Goal: Transaction & Acquisition: Obtain resource

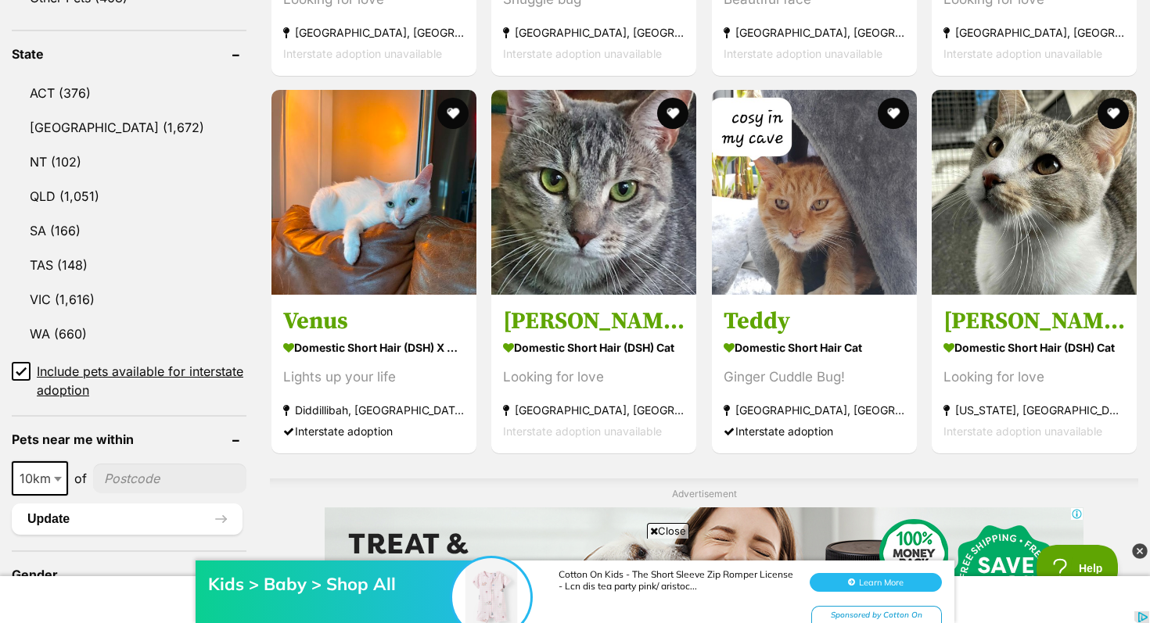
scroll to position [798, 0]
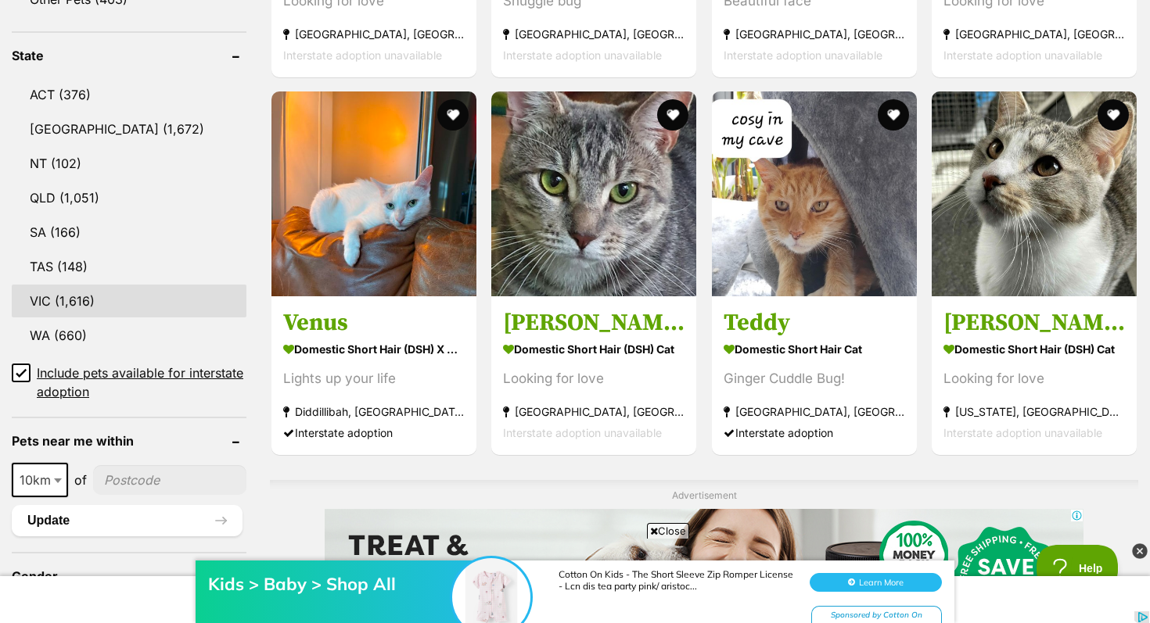
click at [186, 285] on link "VIC (1,616)" at bounding box center [129, 301] width 235 height 33
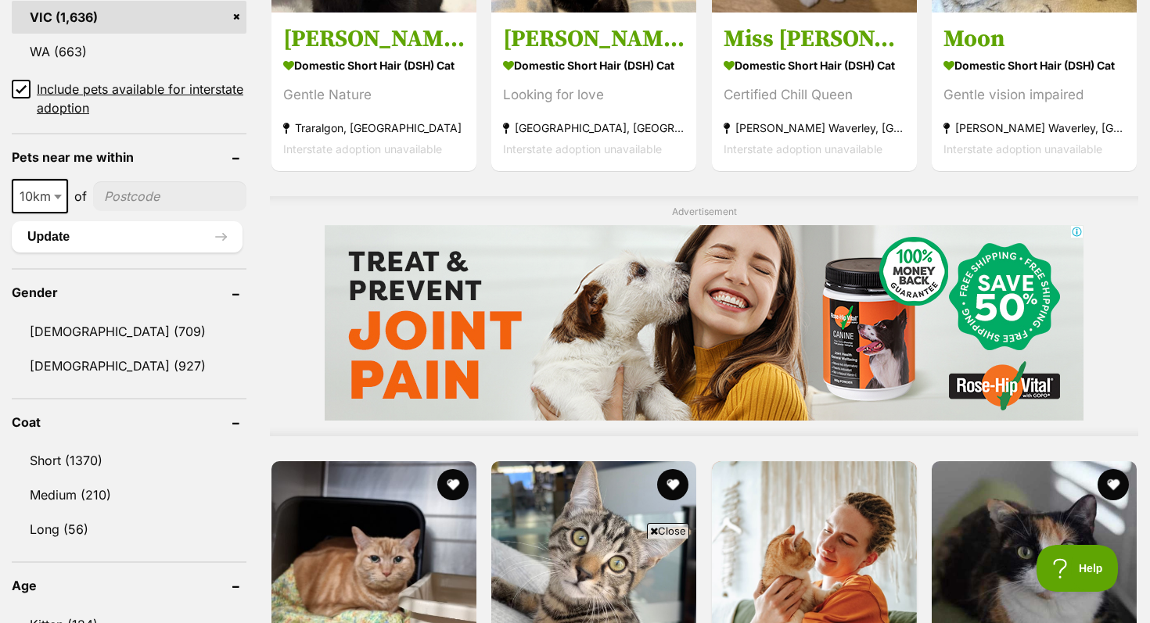
scroll to position [1190, 0]
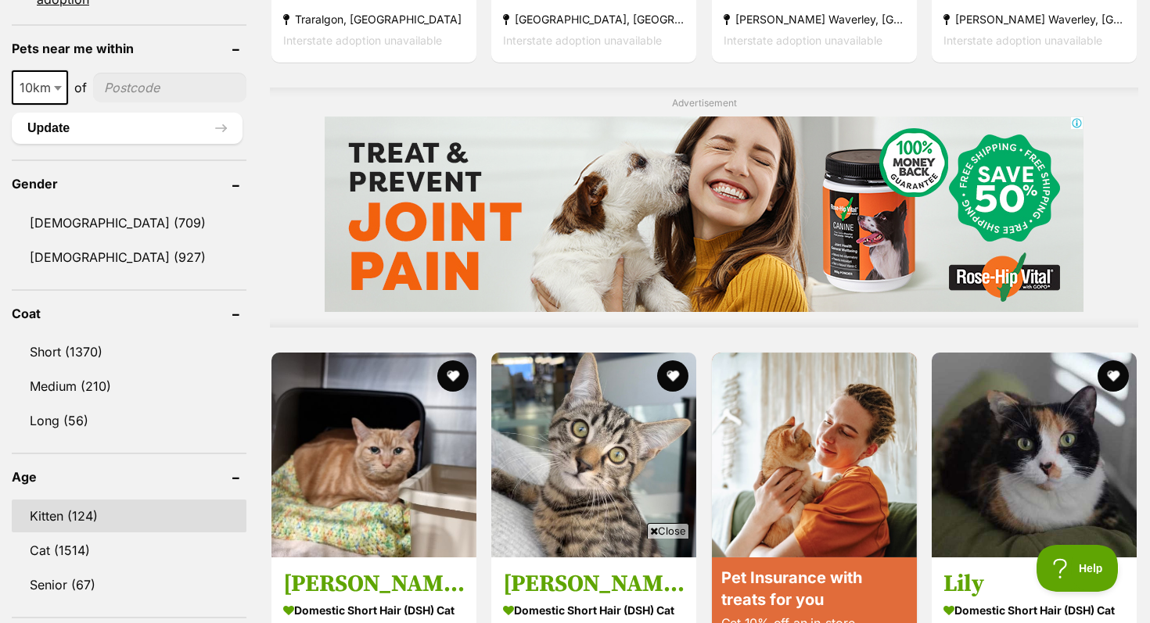
click at [124, 504] on link "Kitten (124)" at bounding box center [129, 516] width 235 height 33
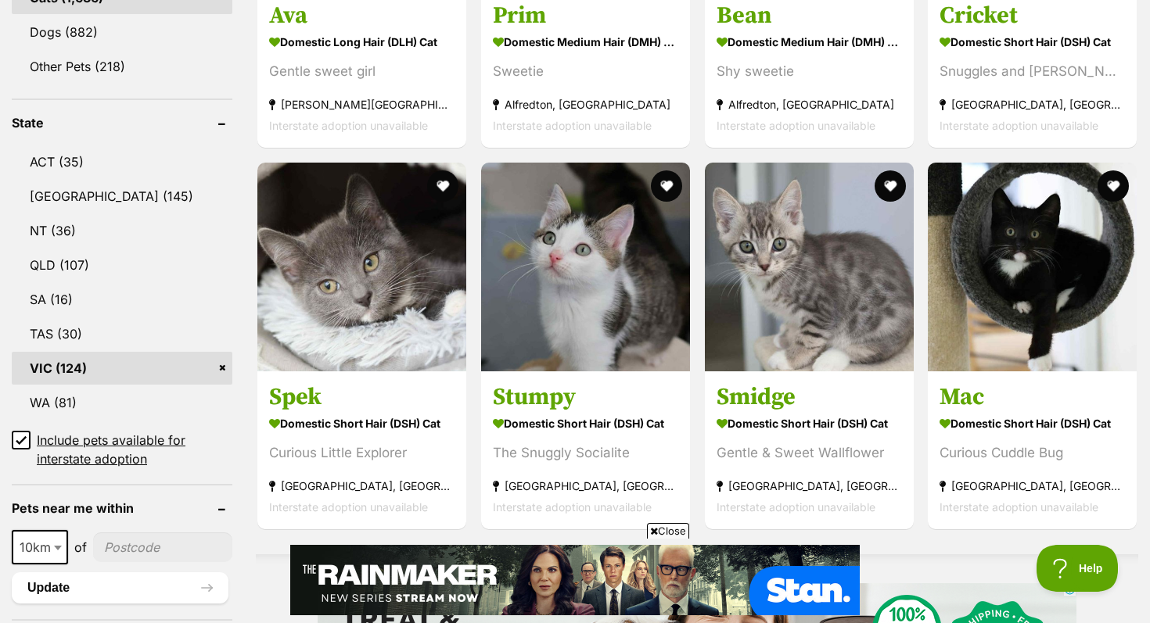
scroll to position [736, 0]
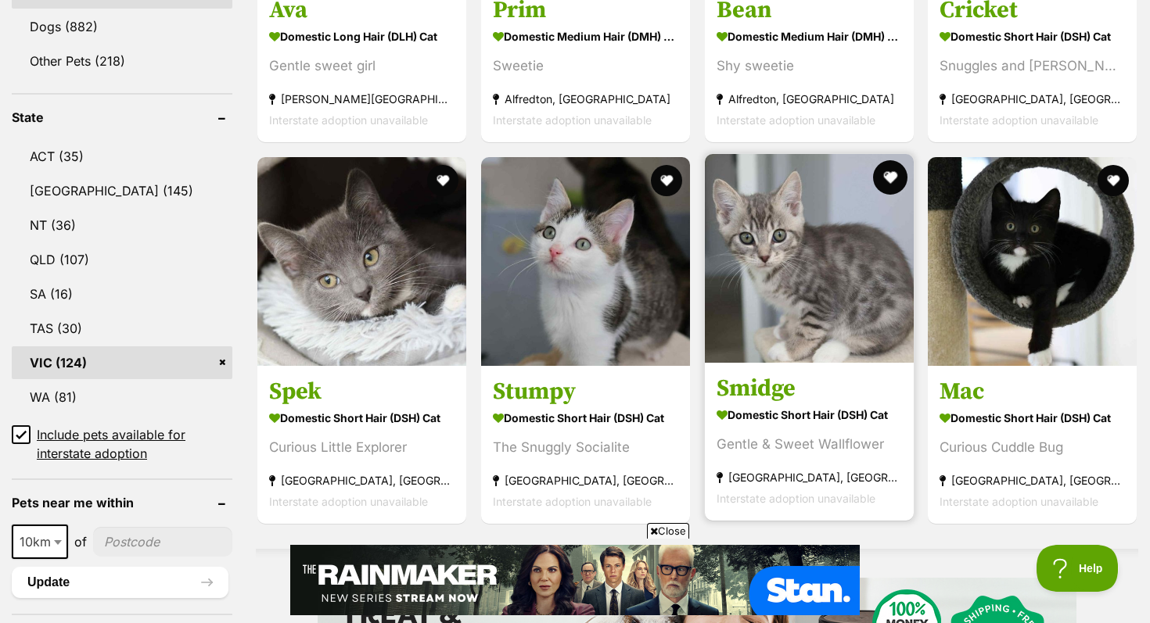
click at [889, 175] on button "favourite" at bounding box center [889, 177] width 34 height 34
click at [817, 230] on img at bounding box center [809, 258] width 209 height 209
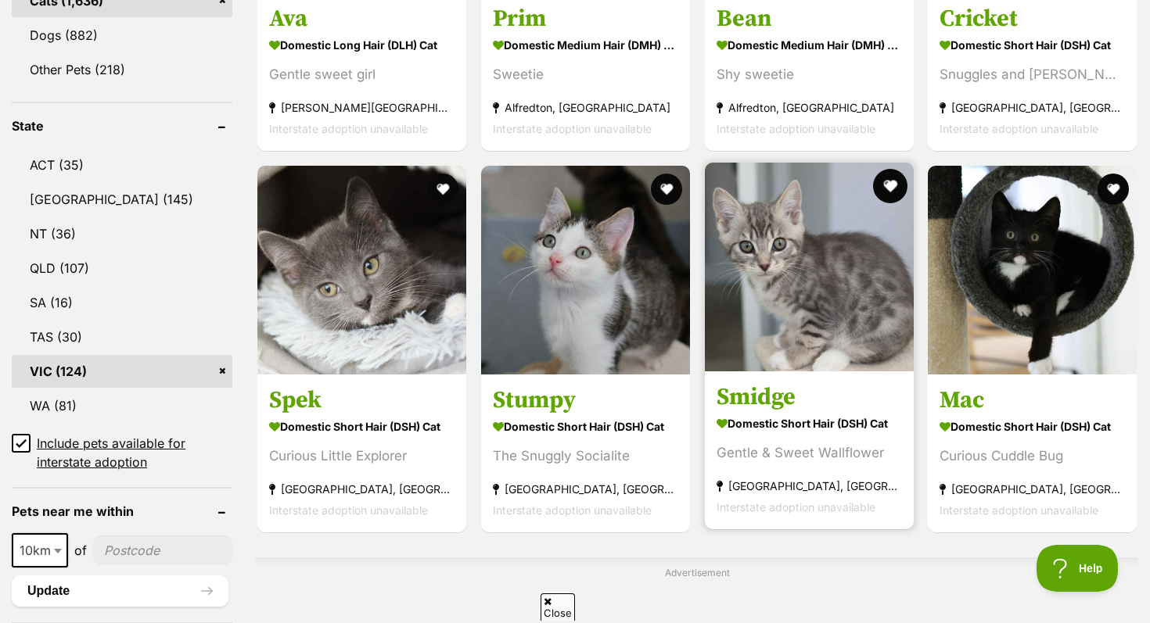
click at [881, 187] on button "favourite" at bounding box center [889, 186] width 34 height 34
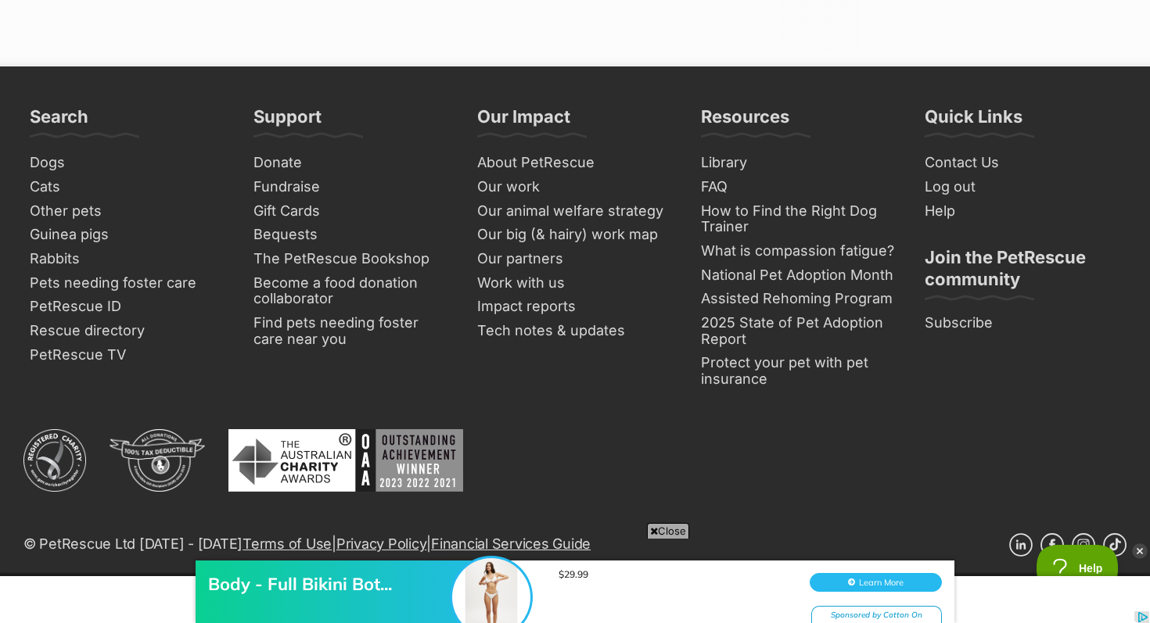
scroll to position [2929, 0]
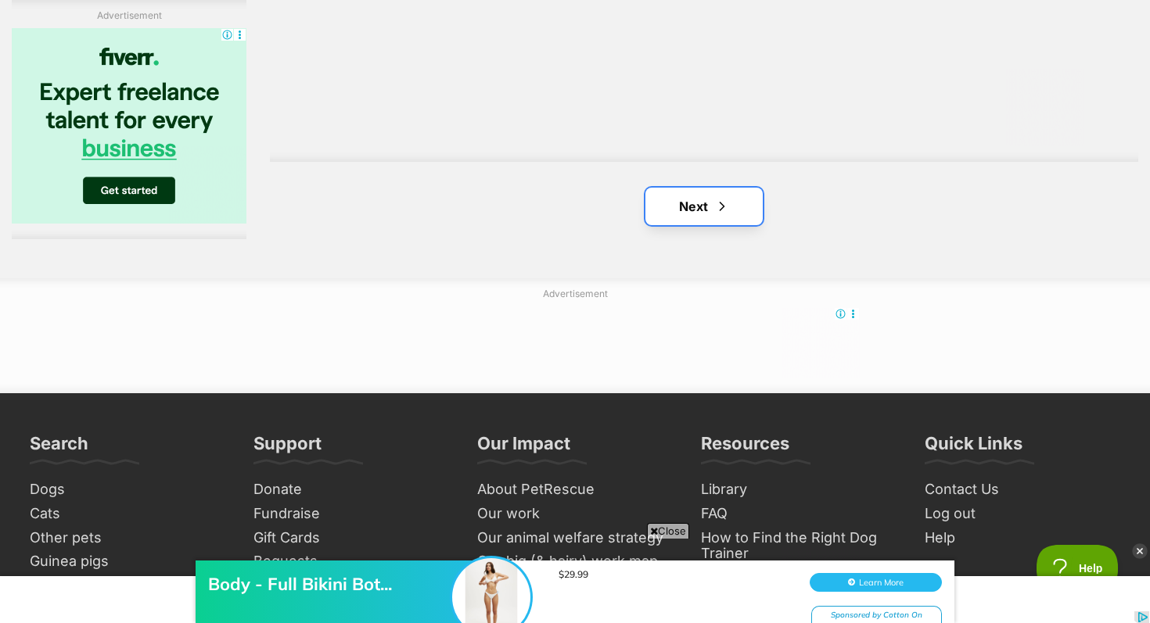
click at [716, 216] on span "Next page" at bounding box center [722, 206] width 16 height 19
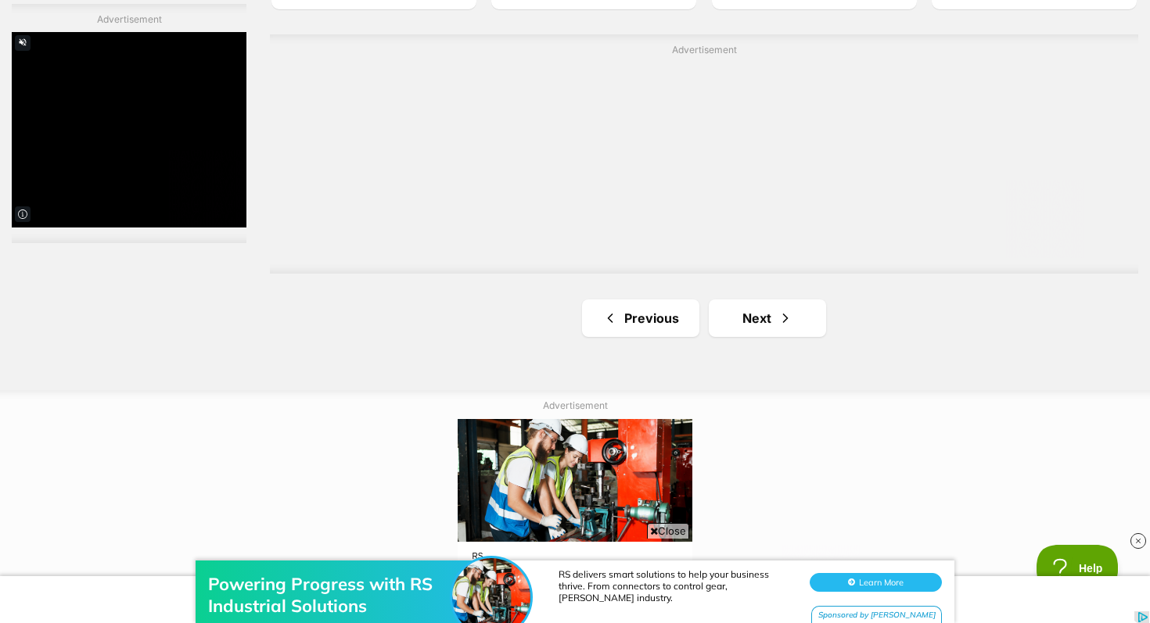
scroll to position [2906, 0]
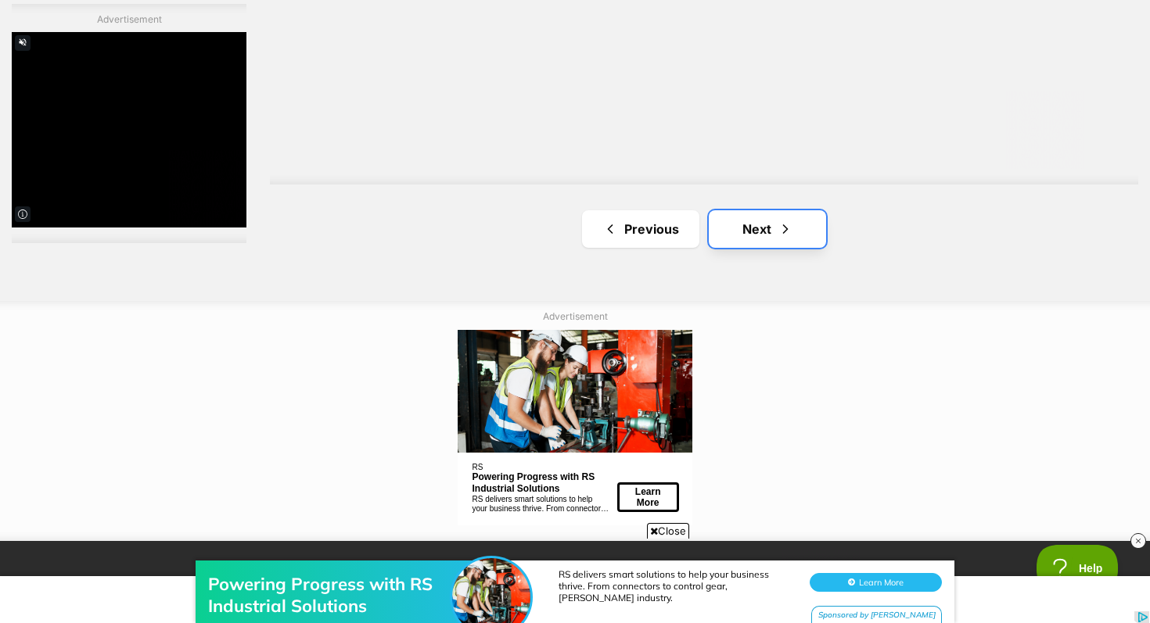
click at [759, 231] on link "Next" at bounding box center [767, 229] width 117 height 38
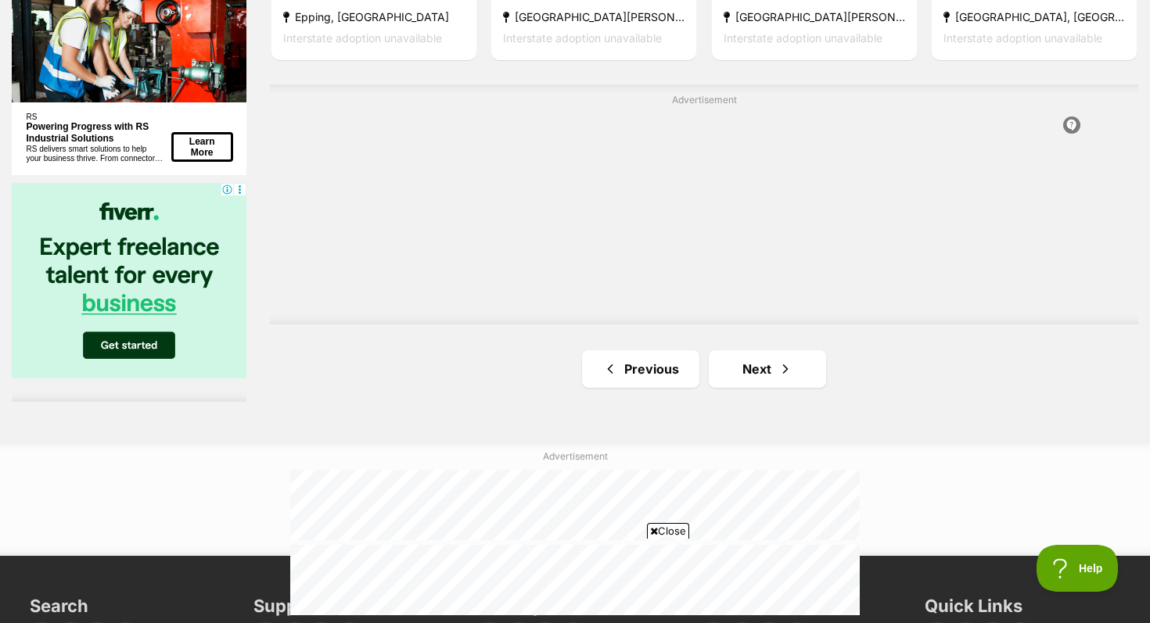
scroll to position [2437, 0]
